Goal: Information Seeking & Learning: Check status

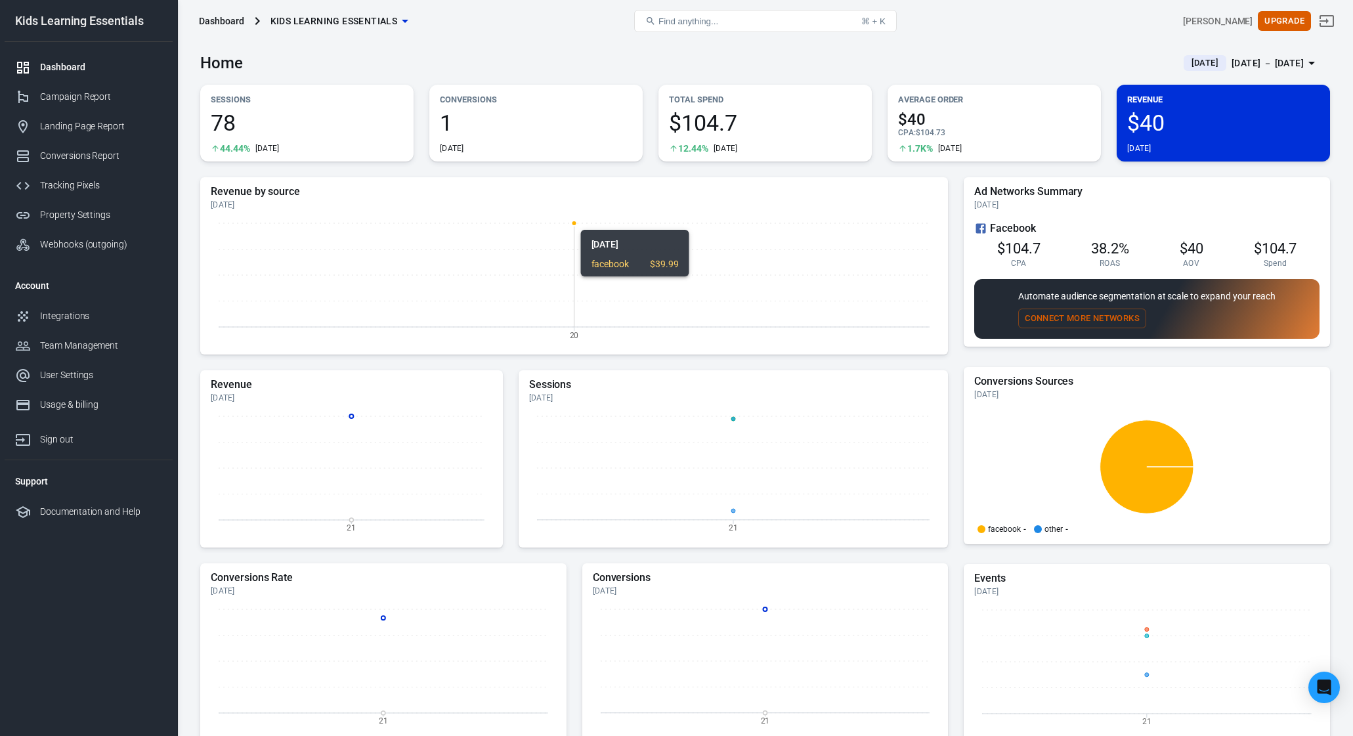
click at [365, 282] on icon "20" at bounding box center [574, 280] width 726 height 131
drag, startPoint x: 629, startPoint y: 68, endPoint x: 639, endPoint y: 63, distance: 10.9
click at [630, 64] on div "Home [DATE] [DATE] － [DATE]" at bounding box center [764, 58] width 1129 height 32
click at [93, 100] on div "Campaign Report" at bounding box center [101, 97] width 122 height 14
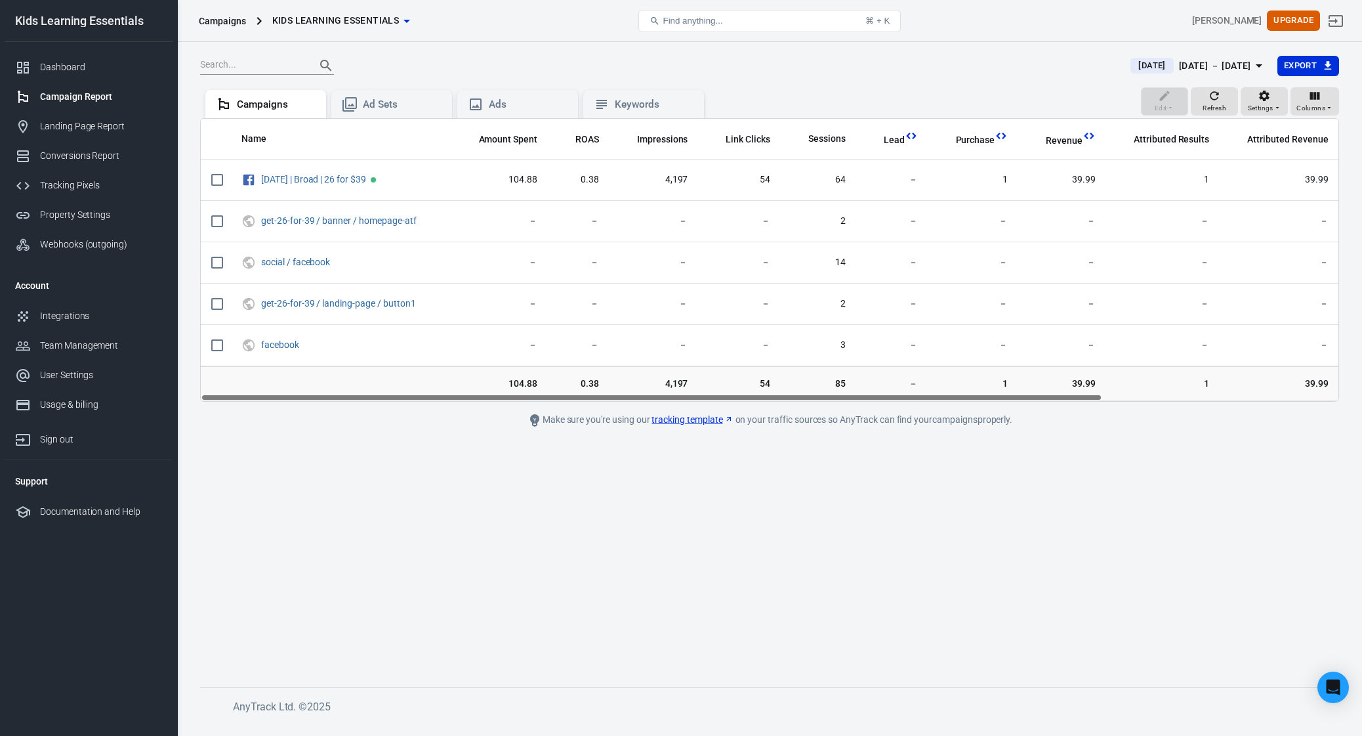
click at [589, 57] on div at bounding box center [657, 65] width 915 height 18
click at [1221, 101] on icon "button" at bounding box center [1214, 95] width 13 height 13
click at [1188, 69] on div "[DATE] － [DATE]" at bounding box center [1215, 66] width 72 height 16
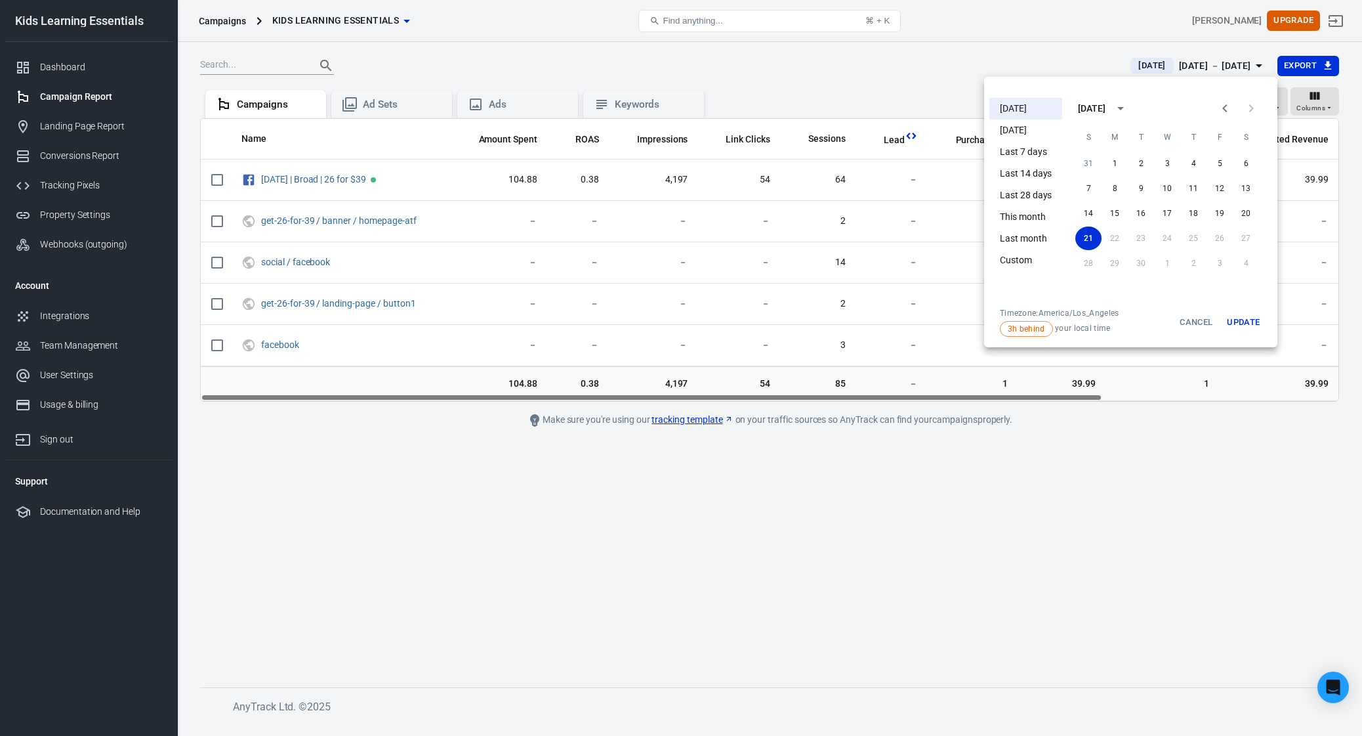
click at [1023, 108] on li "[DATE]" at bounding box center [1026, 109] width 73 height 22
click at [1022, 137] on li "[DATE]" at bounding box center [1026, 130] width 73 height 22
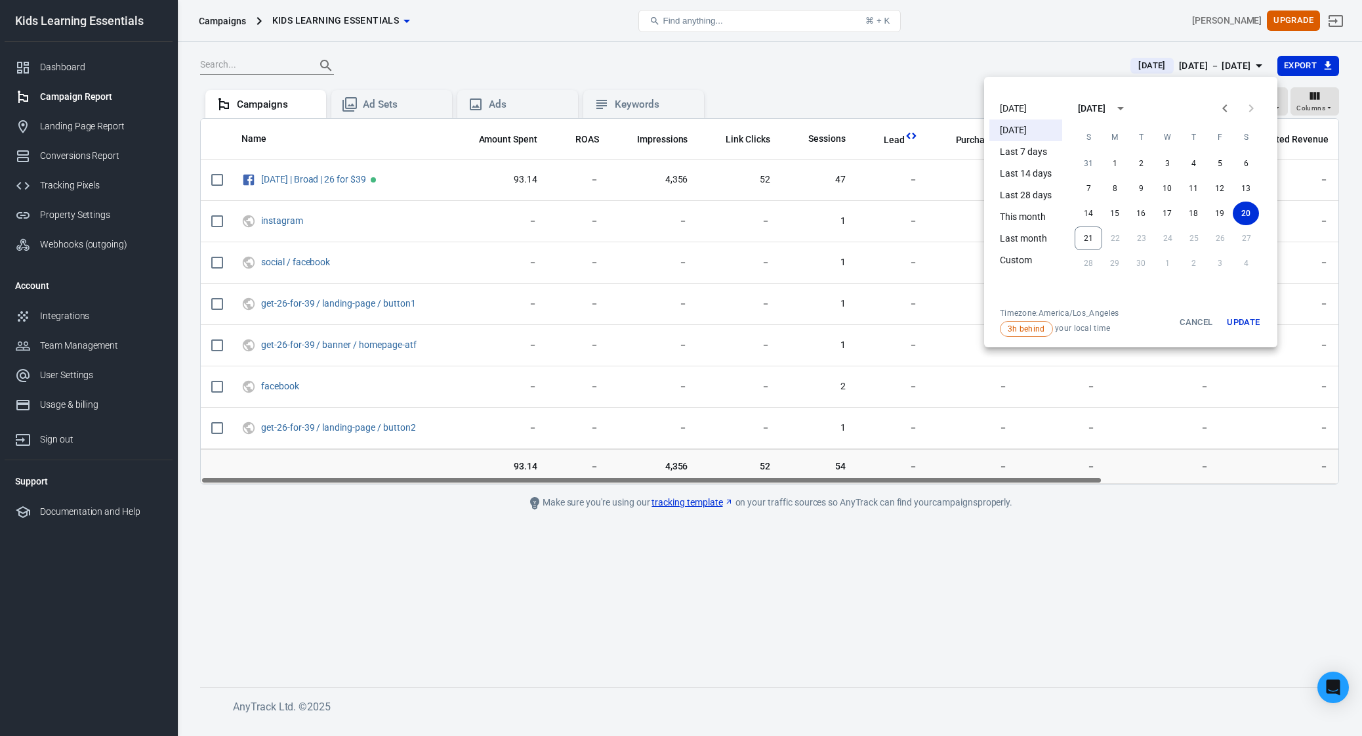
click at [827, 67] on div at bounding box center [681, 368] width 1362 height 736
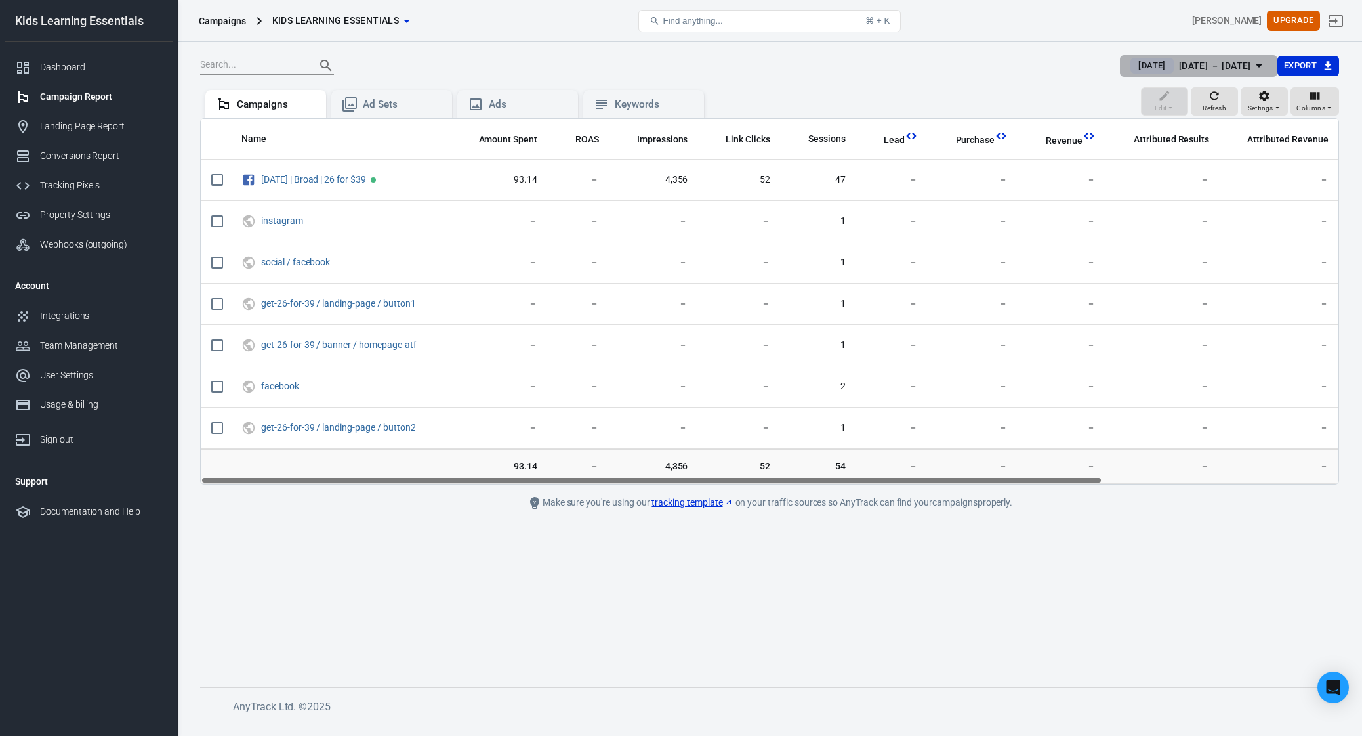
click at [1179, 67] on div "[DATE] － [DATE]" at bounding box center [1215, 66] width 72 height 16
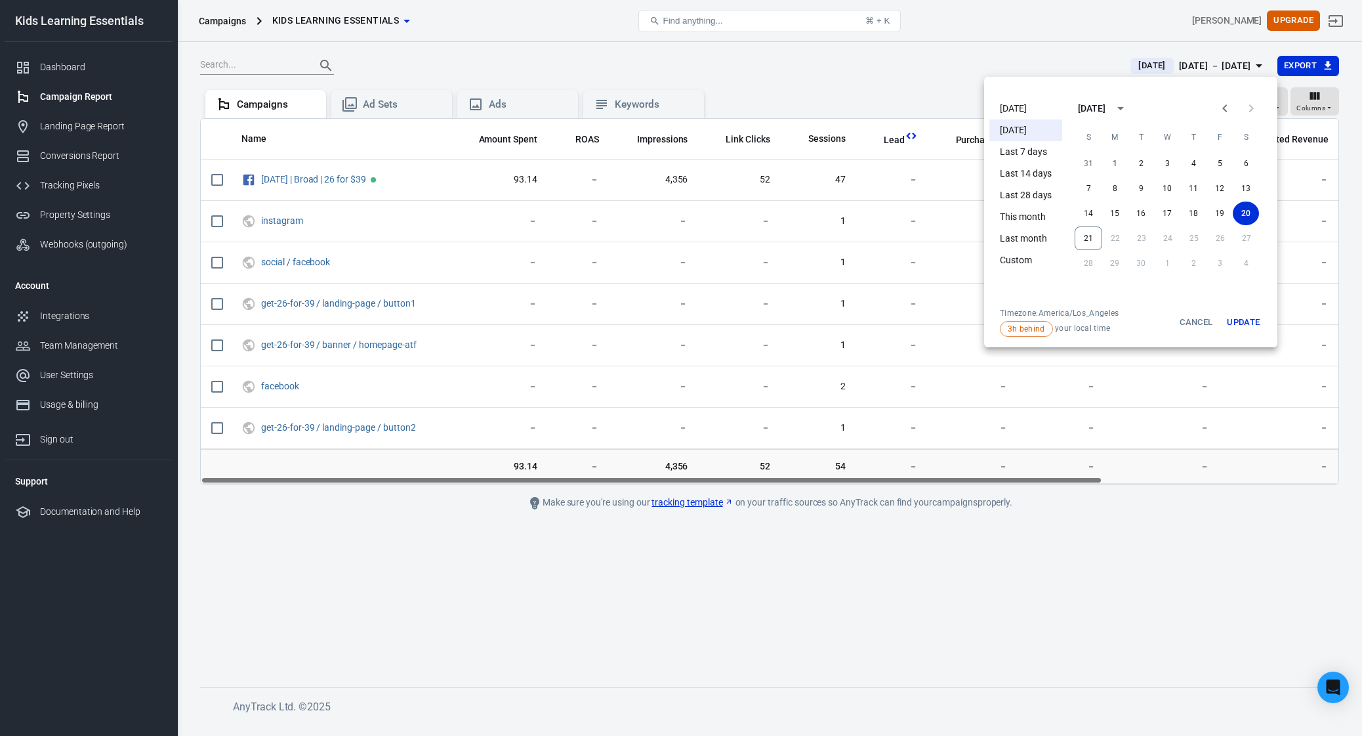
click at [1028, 112] on li "[DATE]" at bounding box center [1026, 109] width 73 height 22
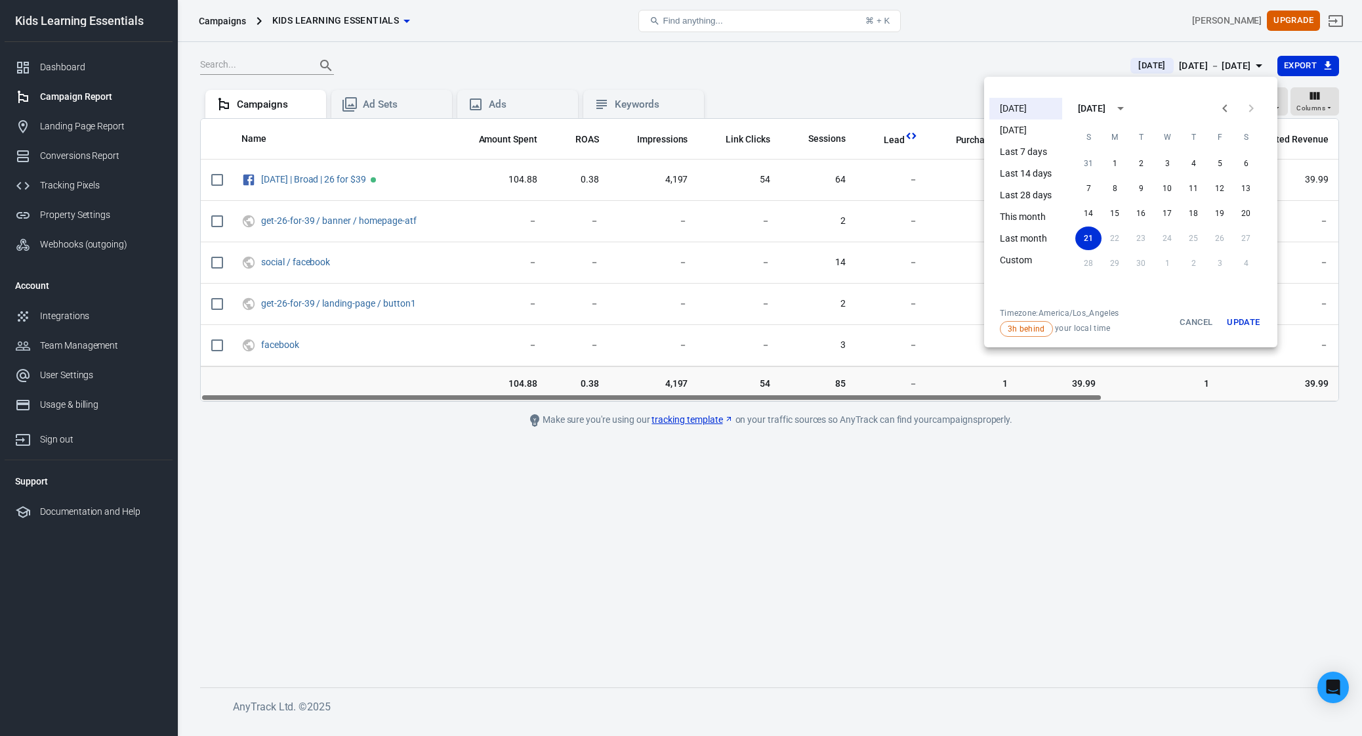
click at [922, 66] on div at bounding box center [681, 368] width 1362 height 736
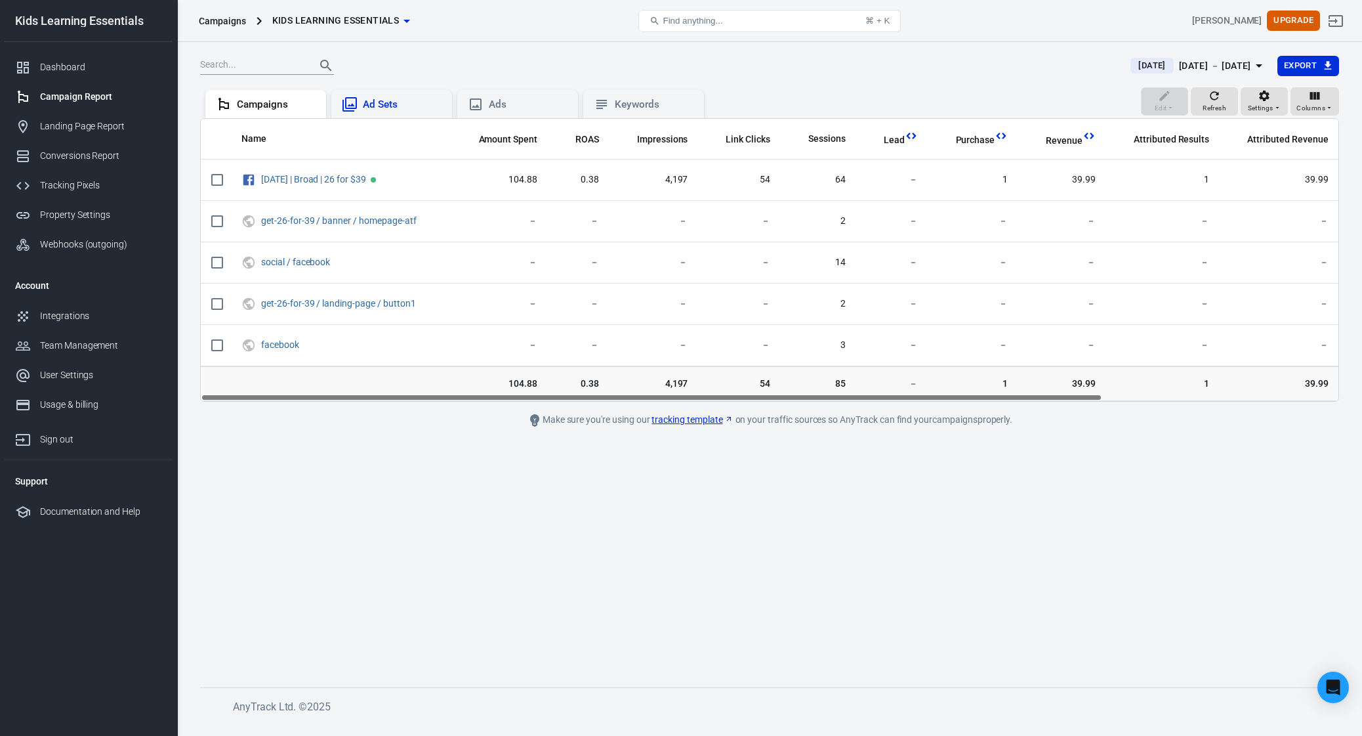
click at [396, 107] on div "Ad Sets" at bounding box center [402, 105] width 79 height 14
click at [525, 98] on div "Ads" at bounding box center [528, 105] width 79 height 14
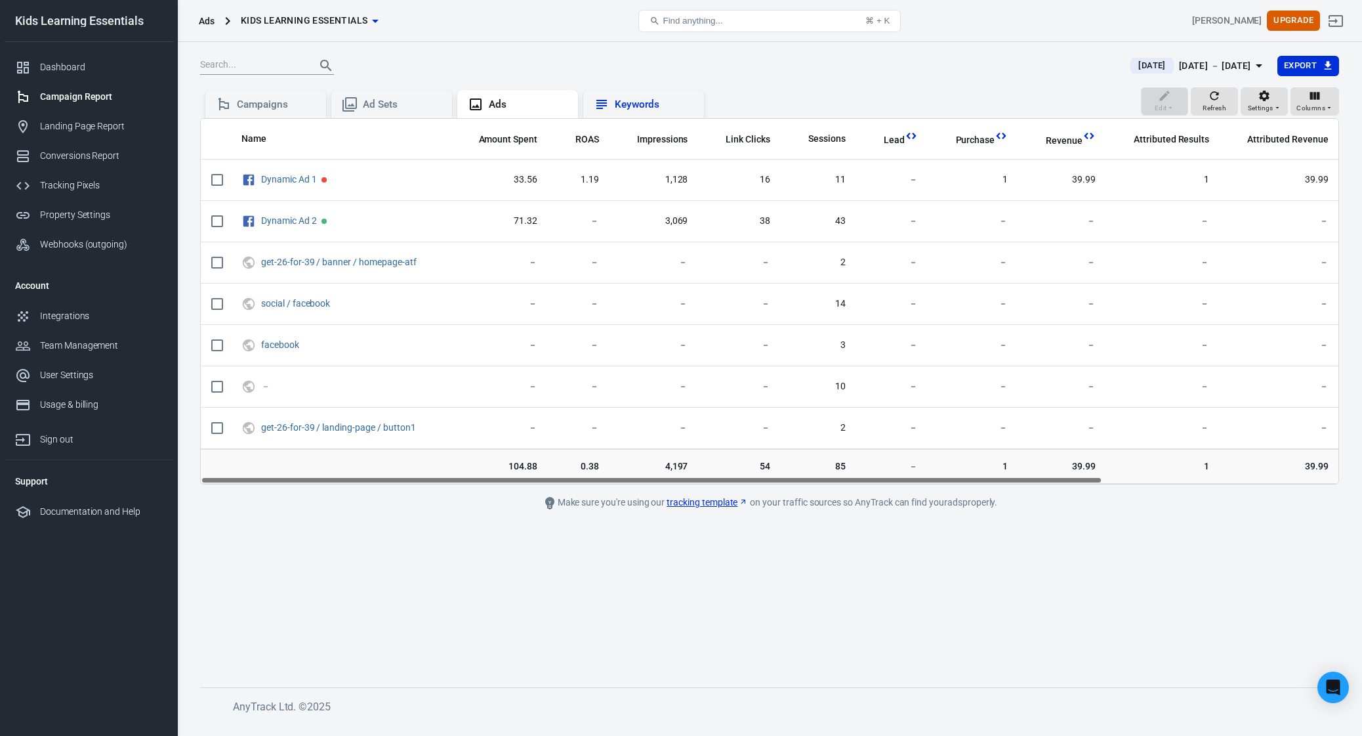
click at [634, 102] on div "Keywords" at bounding box center [654, 105] width 79 height 14
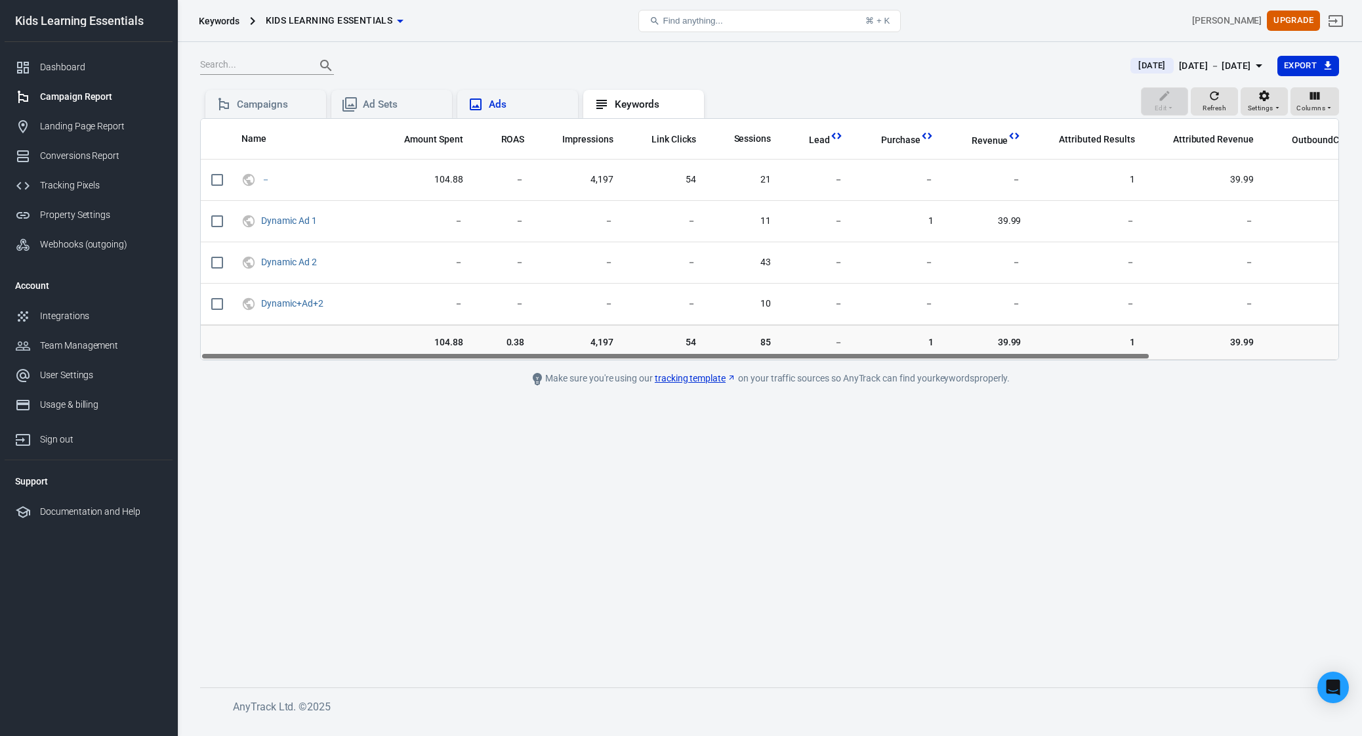
click at [520, 107] on div "Ads" at bounding box center [528, 105] width 79 height 14
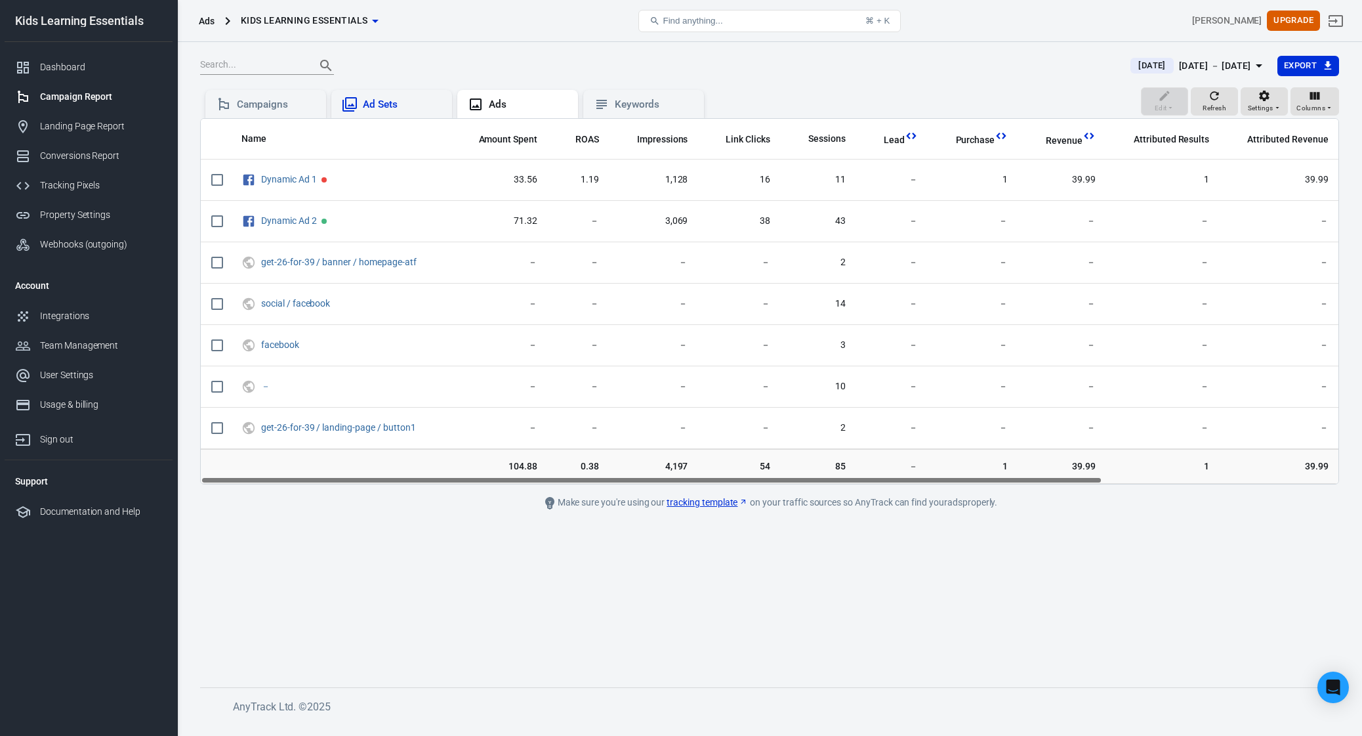
click at [396, 98] on div "Ad Sets" at bounding box center [402, 105] width 79 height 14
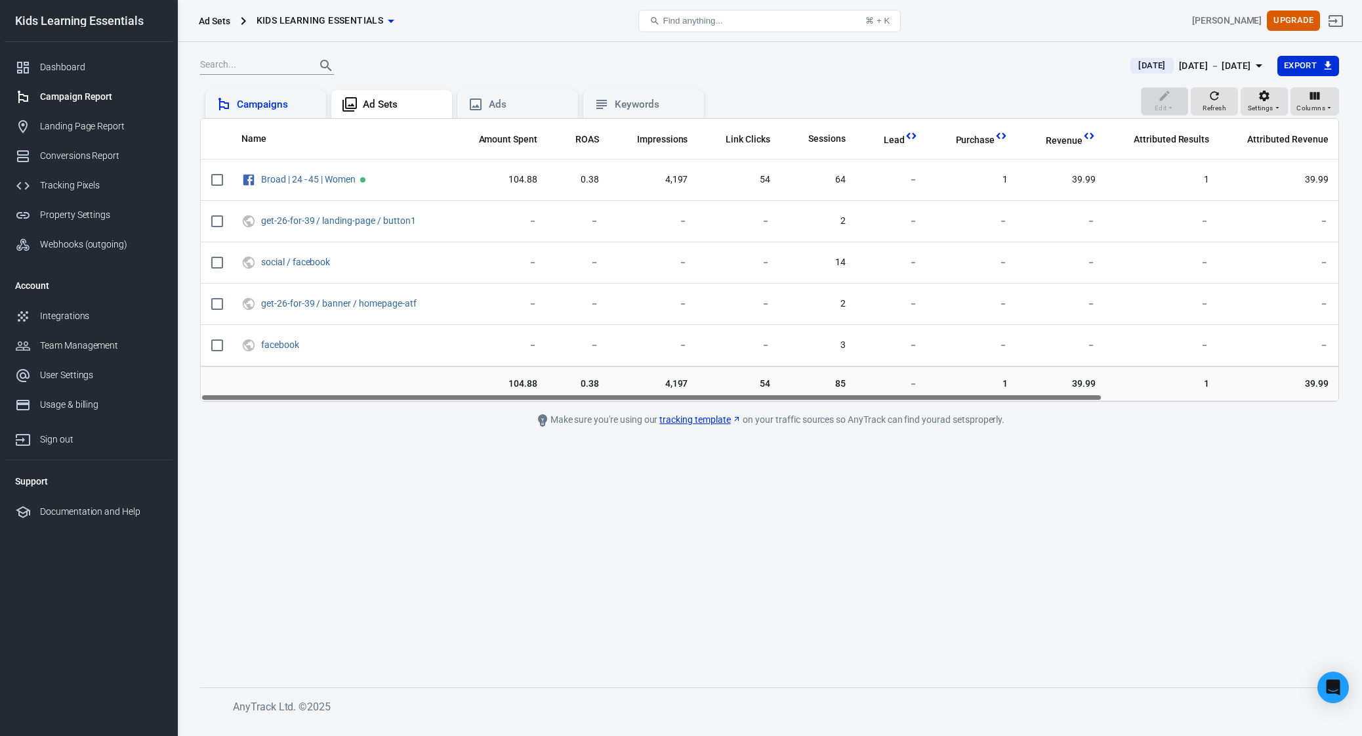
click at [273, 98] on div "Campaigns" at bounding box center [276, 105] width 79 height 14
click at [61, 58] on link "Dashboard" at bounding box center [89, 67] width 168 height 30
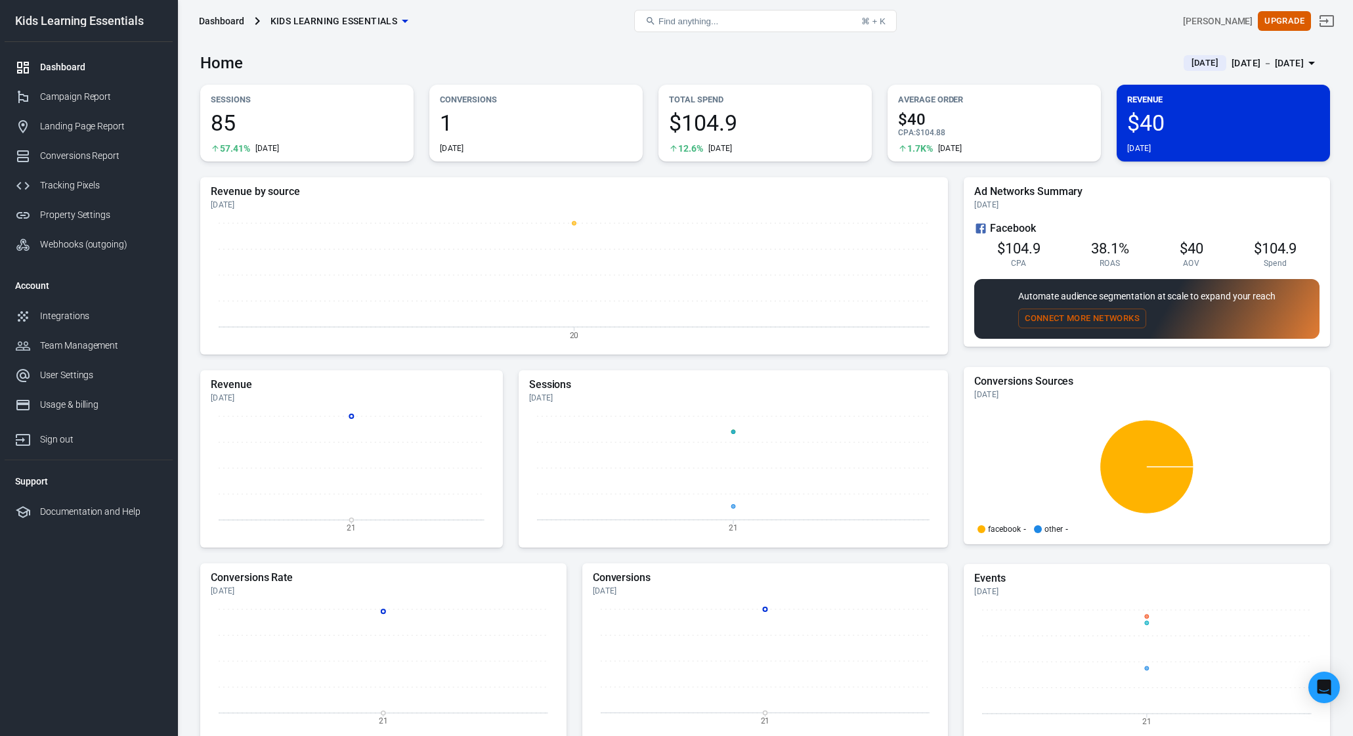
click at [640, 29] on button "Find anything... ⌘ + K" at bounding box center [765, 21] width 262 height 22
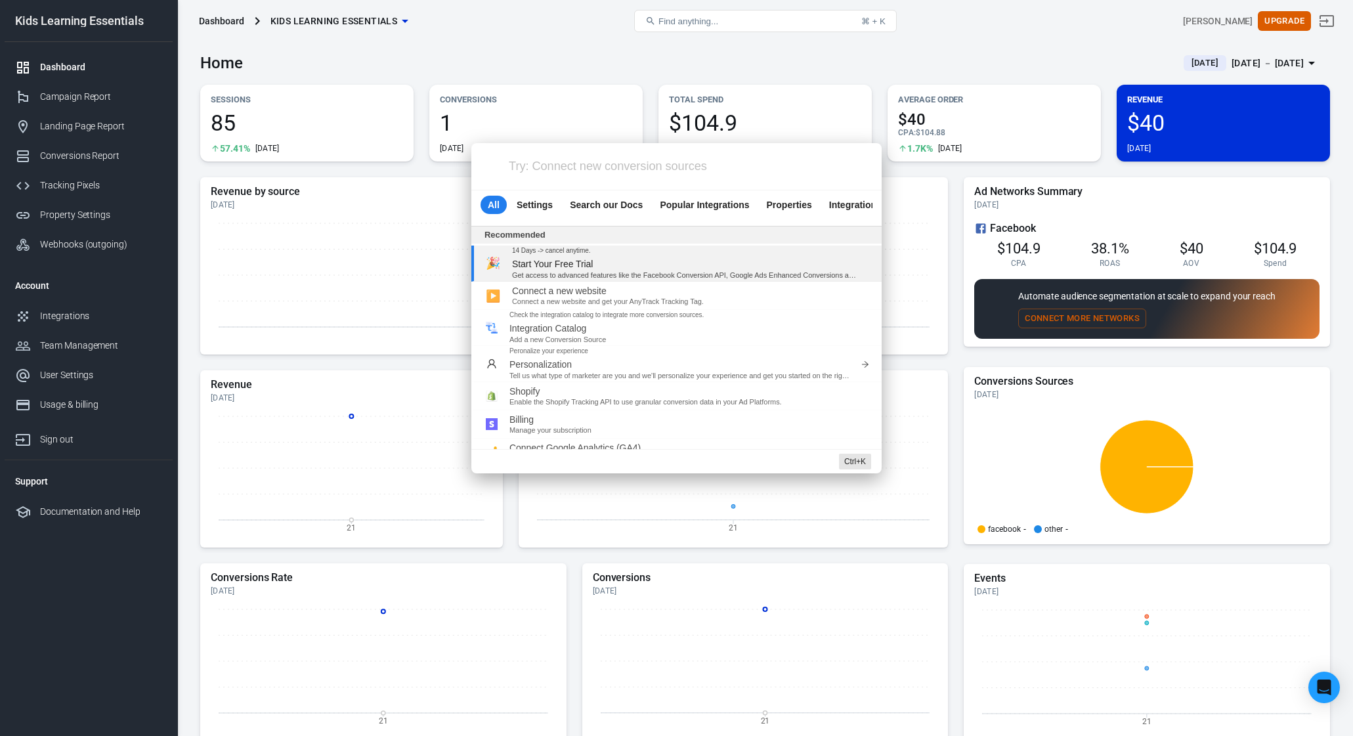
click at [868, 54] on div "Try: Connect new conversion sources All Settings Search our Docs Popular Integr…" at bounding box center [676, 368] width 1353 height 736
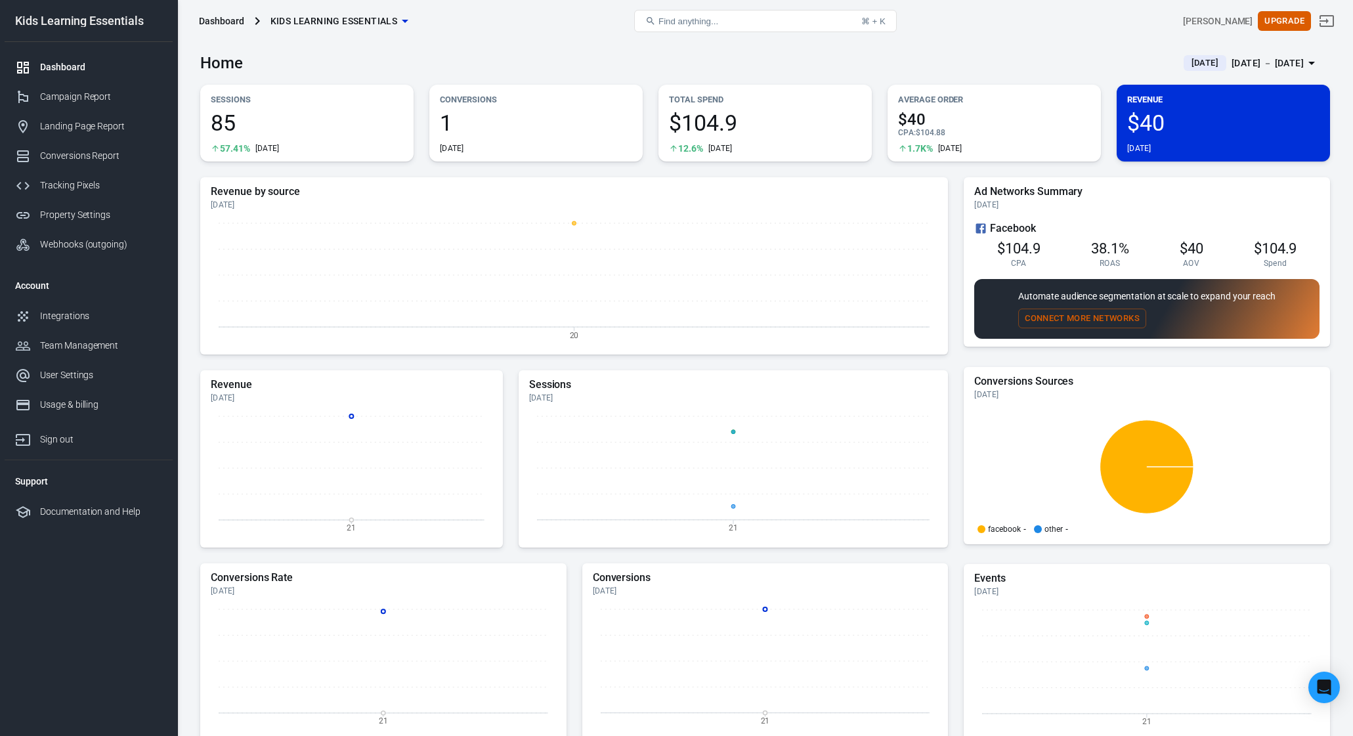
click at [1104, 47] on div "Home [DATE] [DATE] － [DATE]" at bounding box center [764, 58] width 1129 height 32
